Goal: Use online tool/utility

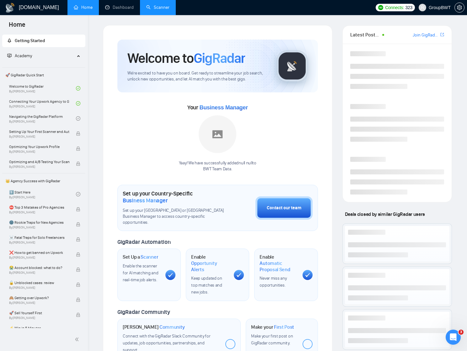
click at [158, 7] on link "Scanner" at bounding box center [157, 7] width 23 height 5
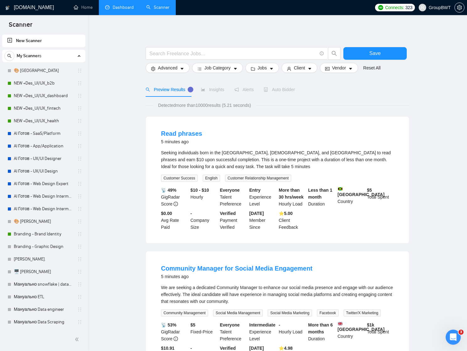
click at [121, 8] on link "Dashboard" at bounding box center [119, 7] width 29 height 5
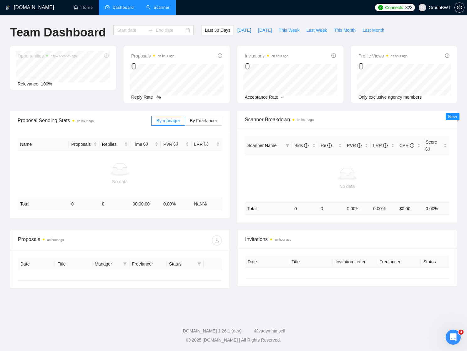
type input "[DATE]"
